Goal: Entertainment & Leisure: Consume media (video, audio)

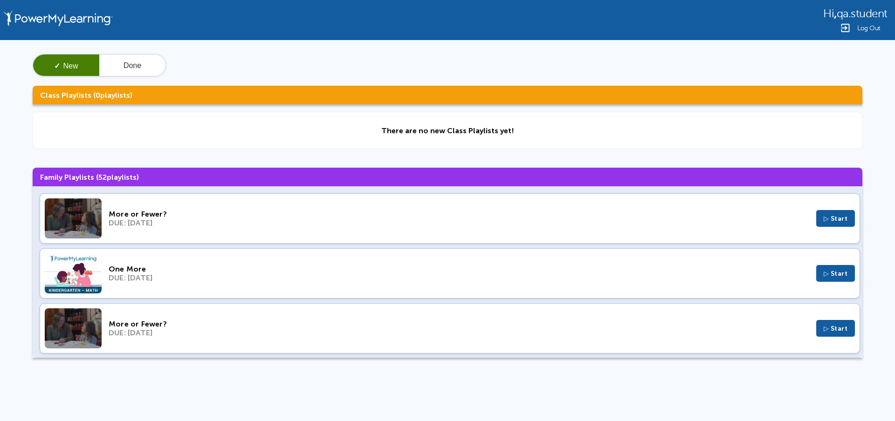
click at [150, 213] on div "More or Fewer?" at bounding box center [459, 214] width 700 height 9
click at [143, 63] on button "Done" at bounding box center [132, 66] width 66 height 22
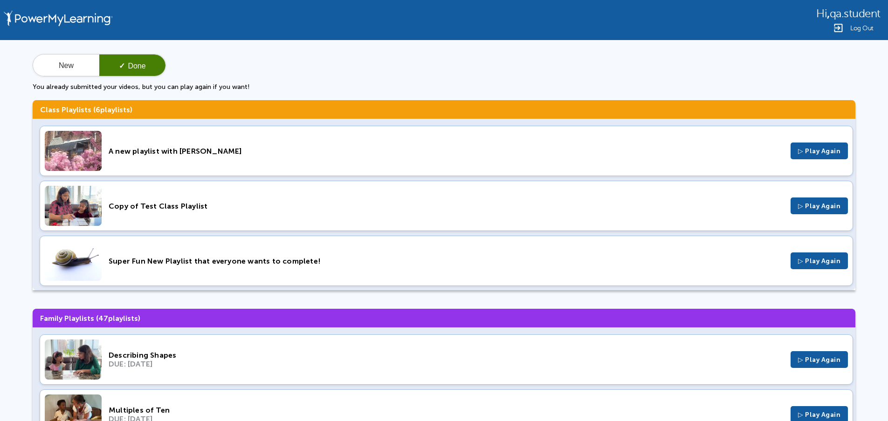
click at [186, 159] on div "A new playlist with [PERSON_NAME] ▷ Play Again" at bounding box center [446, 151] width 813 height 50
click at [257, 196] on div "Copy of Test Class Playlist ▷ Play Again" at bounding box center [446, 206] width 813 height 50
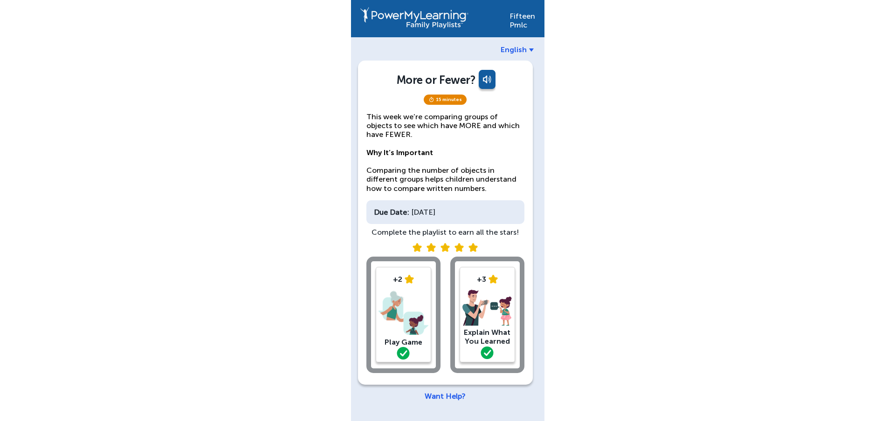
click at [486, 82] on link at bounding box center [486, 81] width 19 height 22
click at [488, 79] on link at bounding box center [486, 81] width 19 height 22
click at [486, 84] on link at bounding box center [486, 81] width 19 height 22
